Goal: Task Accomplishment & Management: Use online tool/utility

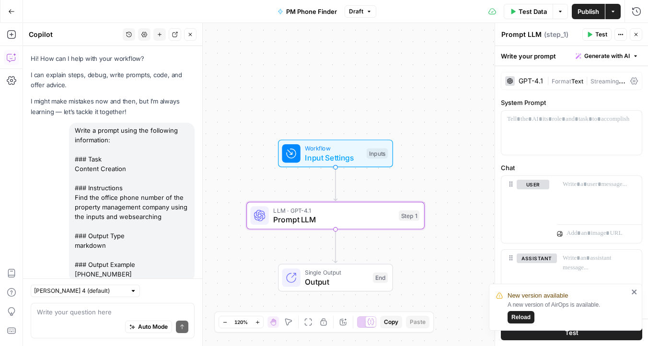
scroll to position [222, 0]
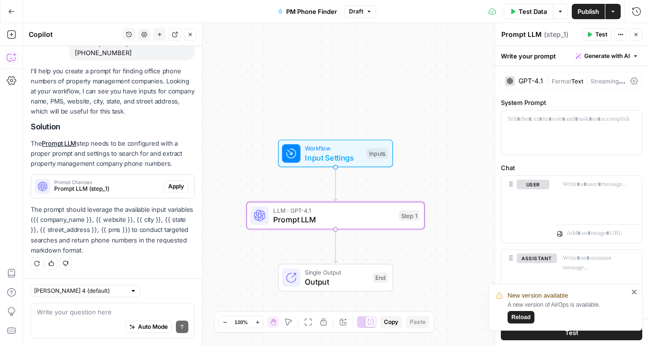
click at [14, 11] on icon "button" at bounding box center [11, 11] width 7 height 7
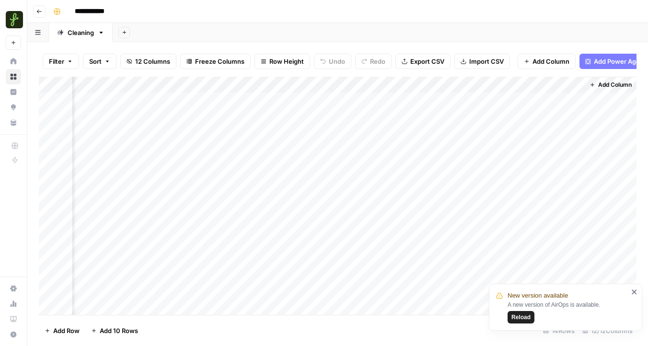
scroll to position [0, 706]
click at [496, 102] on div "Add Column" at bounding box center [338, 196] width 598 height 238
click at [560, 101] on div "Add Column" at bounding box center [338, 196] width 598 height 238
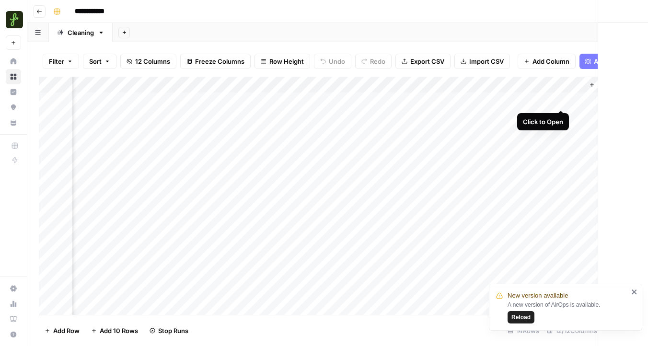
scroll to position [0, 699]
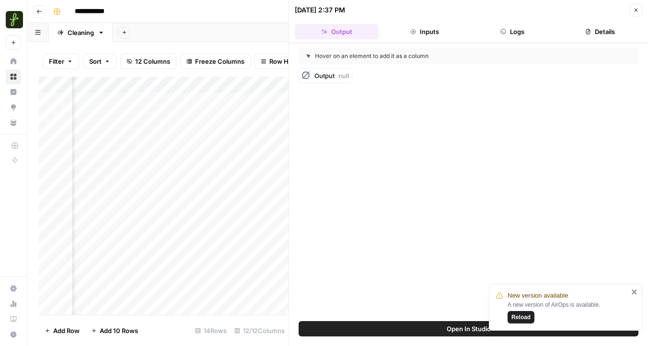
click at [635, 14] on button "Close" at bounding box center [636, 10] width 12 height 12
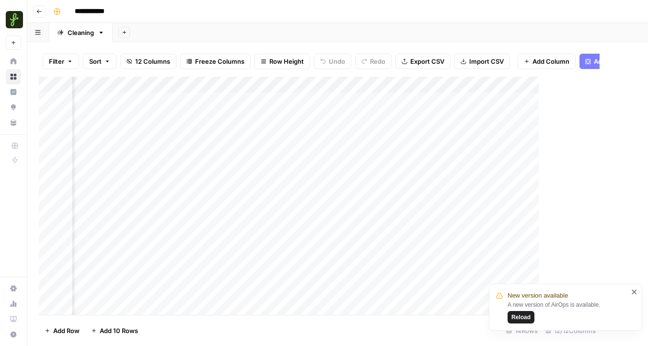
scroll to position [0, 695]
click at [575, 84] on div "Add Column" at bounding box center [338, 196] width 598 height 238
click at [518, 319] on span "Reload" at bounding box center [521, 317] width 19 height 9
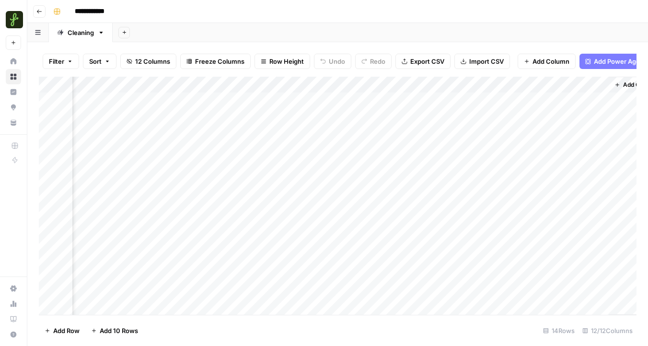
scroll to position [0, 706]
click at [559, 87] on div "Add Column" at bounding box center [338, 196] width 598 height 238
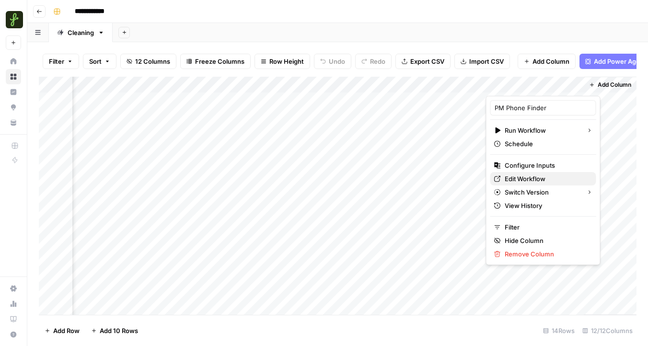
click at [517, 177] on span "Edit Workflow" at bounding box center [547, 179] width 84 height 10
